Goal: Transaction & Acquisition: Book appointment/travel/reservation

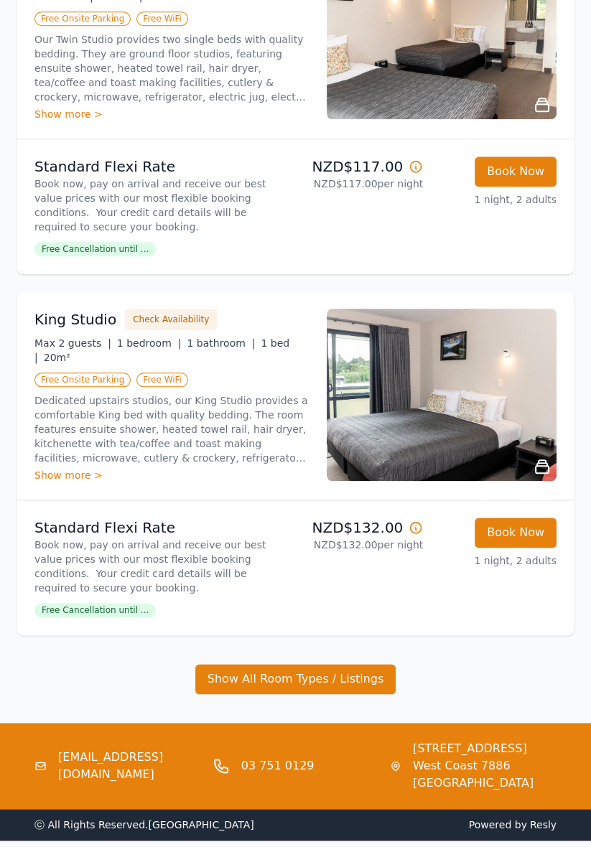
scroll to position [1054, 0]
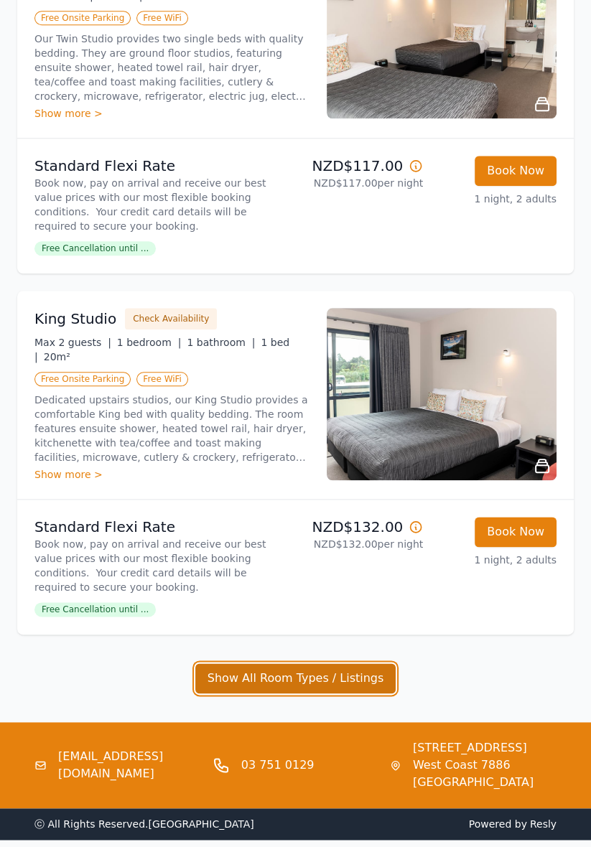
click at [379, 672] on button "Show All Room Types / Listings" at bounding box center [295, 678] width 201 height 30
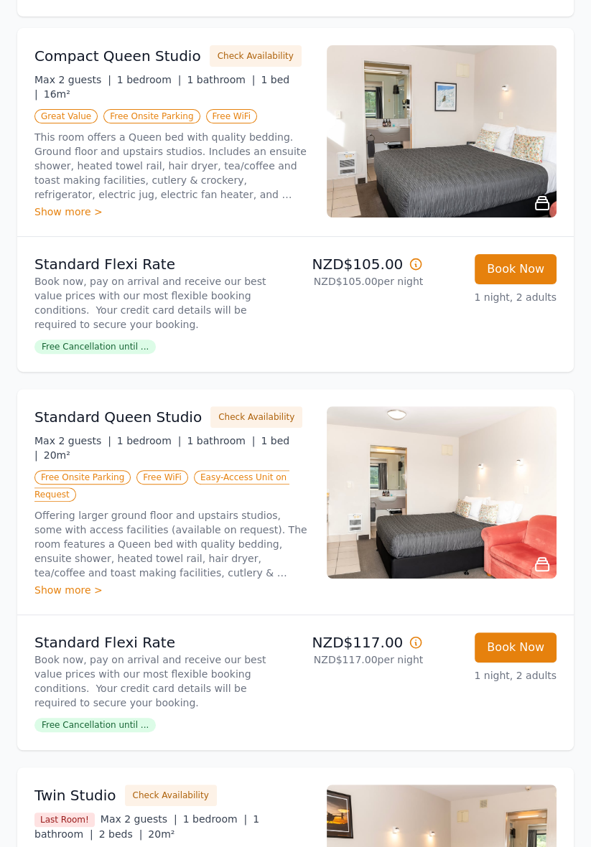
scroll to position [0, 0]
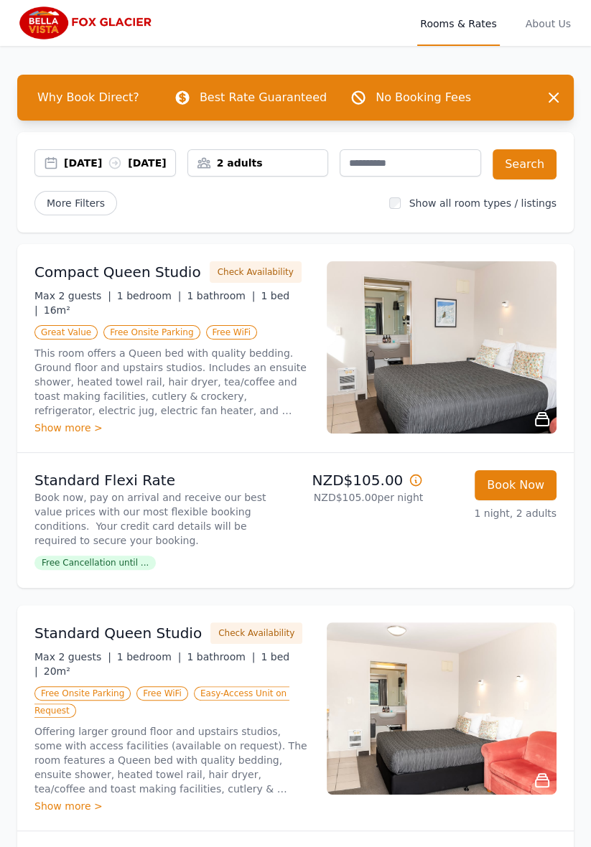
click at [93, 170] on div "[DATE] [DATE]" at bounding box center [119, 163] width 111 height 14
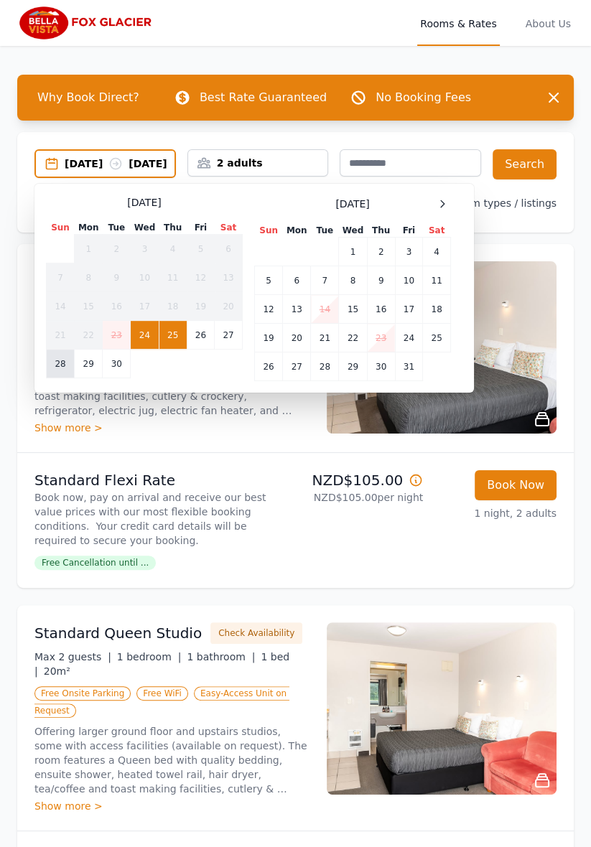
click at [60, 378] on td "28" at bounding box center [61, 363] width 28 height 29
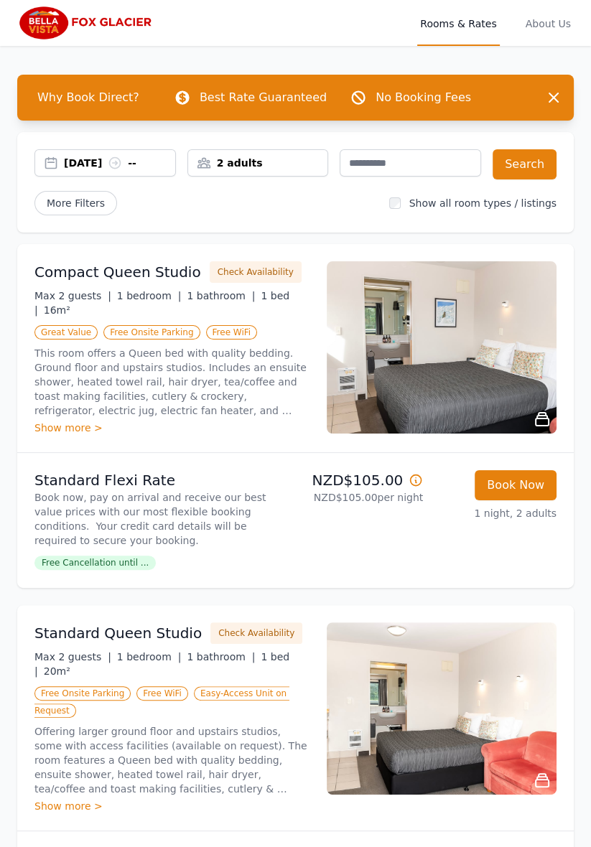
click at [254, 172] on div "2 adults" at bounding box center [257, 162] width 141 height 27
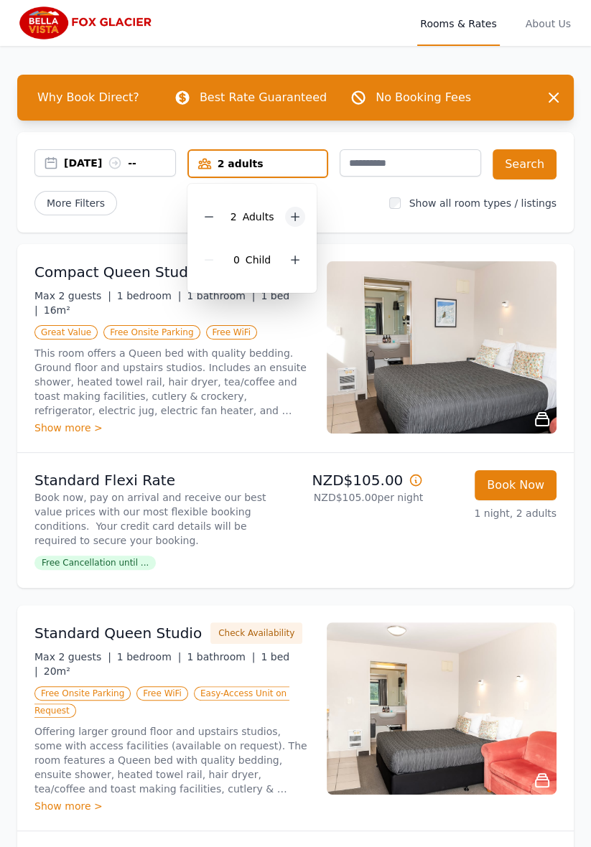
click at [294, 223] on div at bounding box center [295, 217] width 20 height 20
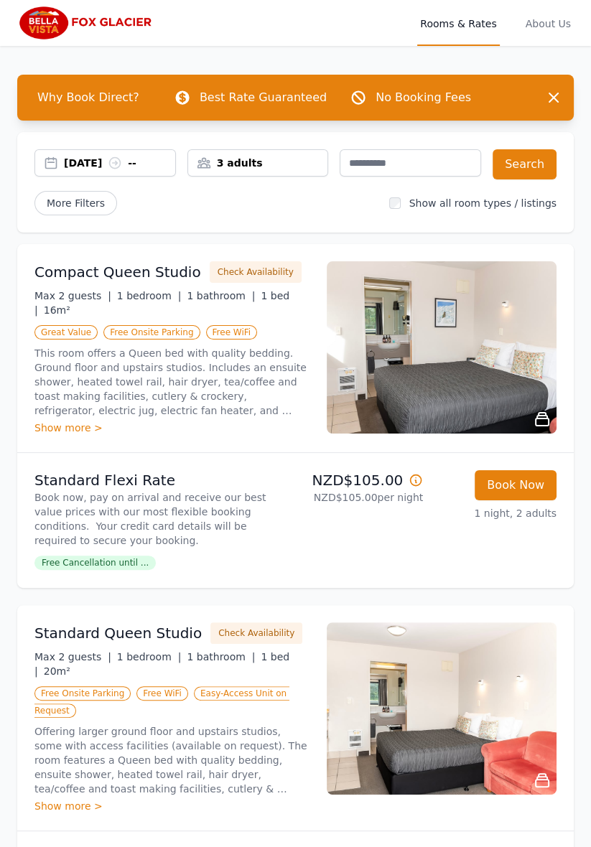
click at [144, 165] on div "[DATE] --" at bounding box center [119, 163] width 111 height 14
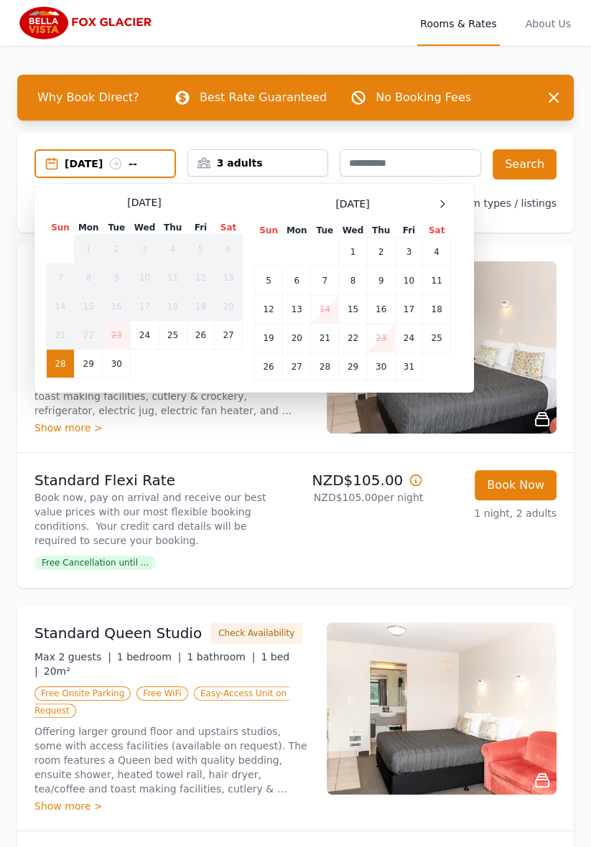
click at [70, 362] on td "28" at bounding box center [61, 363] width 28 height 29
click at [90, 365] on td "29" at bounding box center [89, 363] width 28 height 29
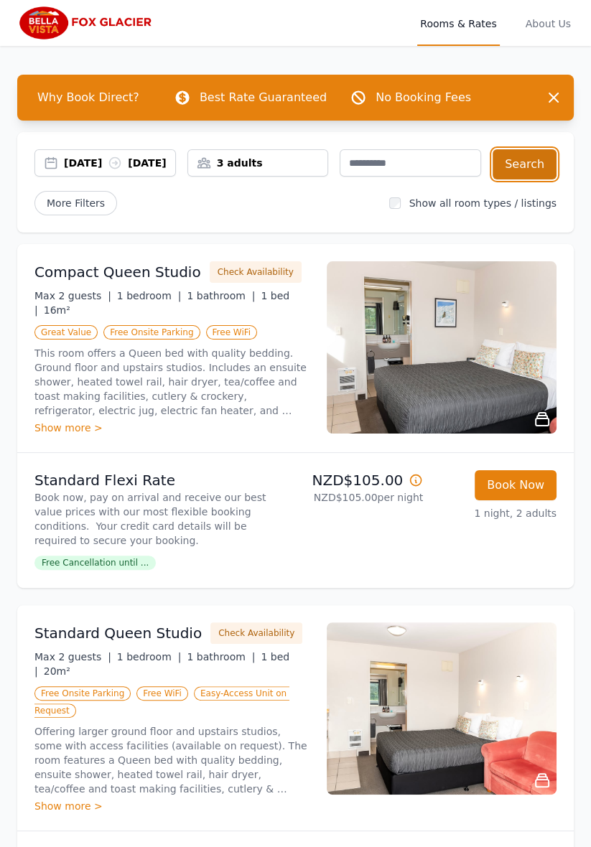
click at [522, 174] on button "Search" at bounding box center [524, 164] width 64 height 30
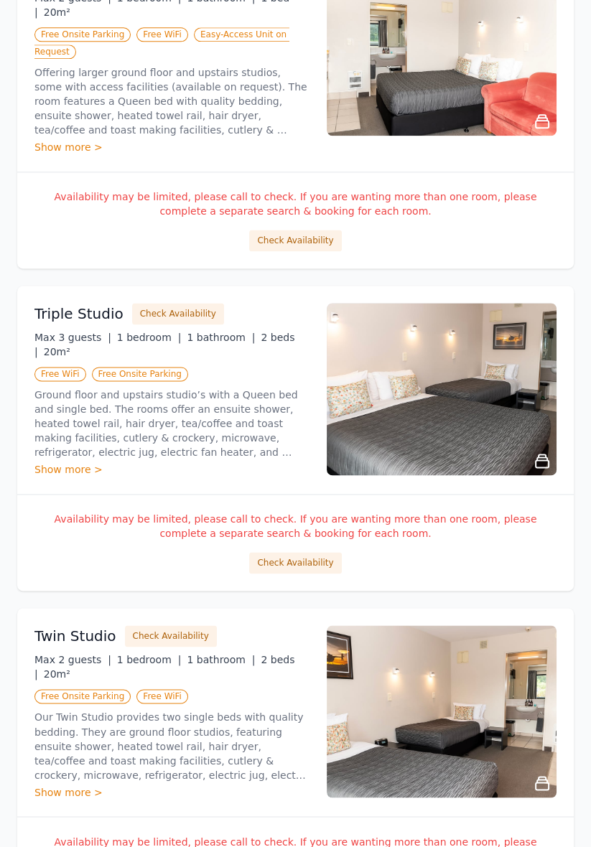
scroll to position [1346, 0]
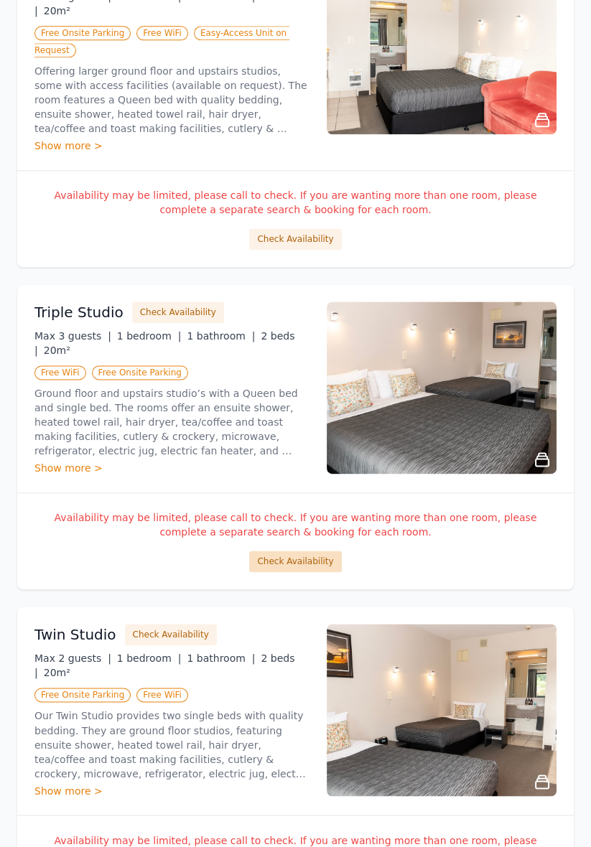
click at [299, 550] on button "Check Availability" at bounding box center [295, 561] width 92 height 22
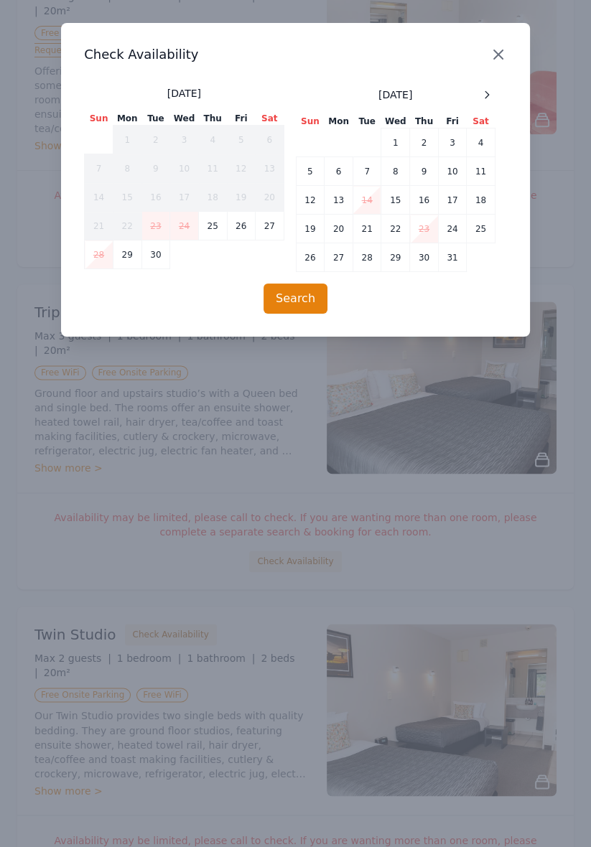
click at [499, 61] on icon "button" at bounding box center [497, 54] width 17 height 17
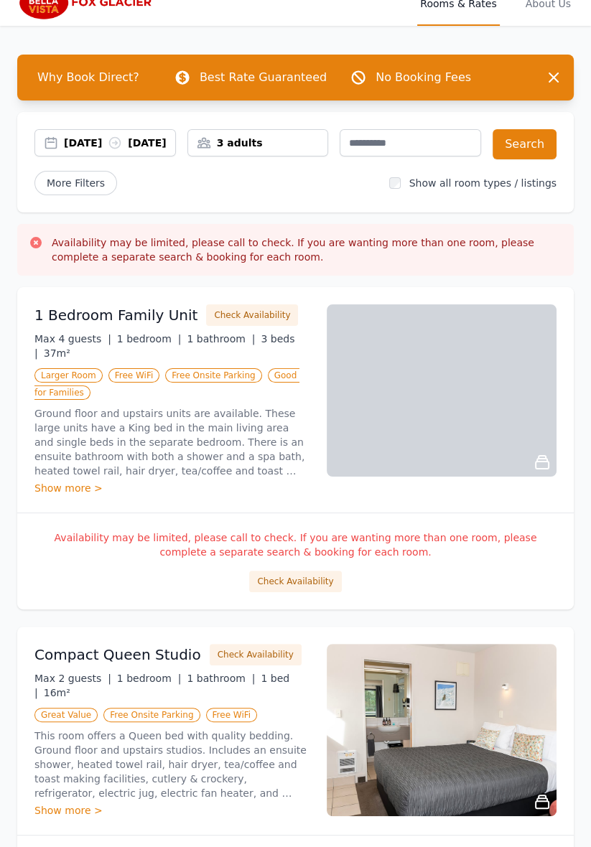
scroll to position [0, 0]
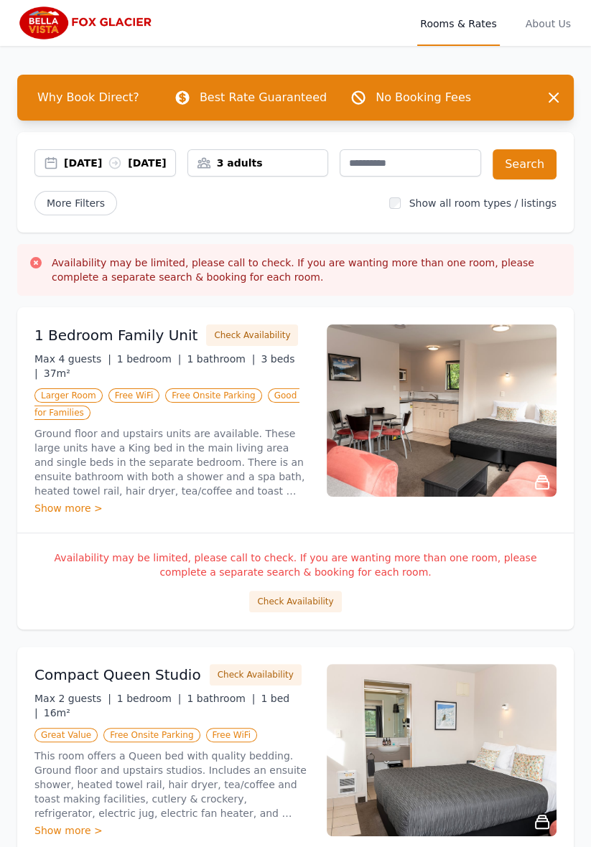
click at [558, 284] on h3 "Availability may be limited, please call to check. If you are wanting more than…" at bounding box center [307, 269] width 510 height 29
click at [556, 101] on icon "button" at bounding box center [553, 97] width 9 height 9
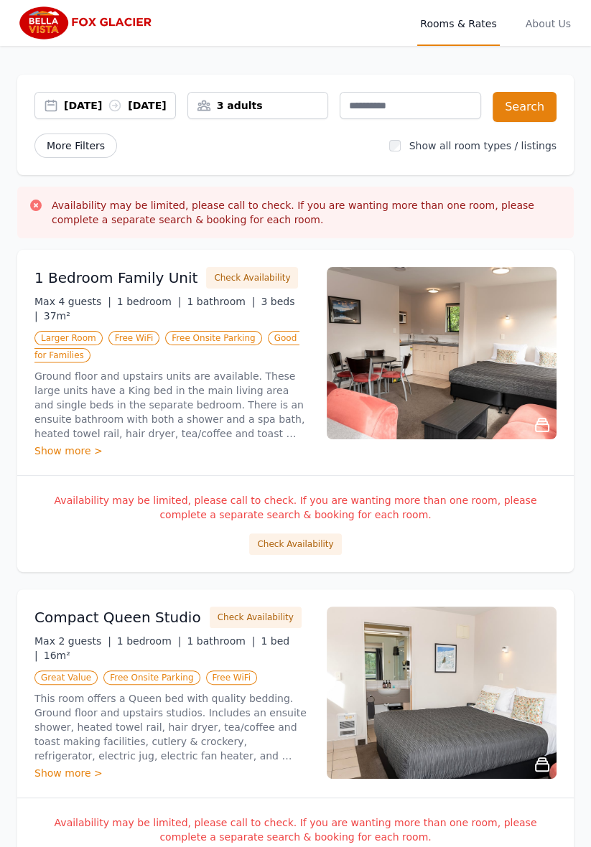
click at [72, 158] on span "More Filters" at bounding box center [75, 145] width 83 height 24
